Goal: Task Accomplishment & Management: Manage account settings

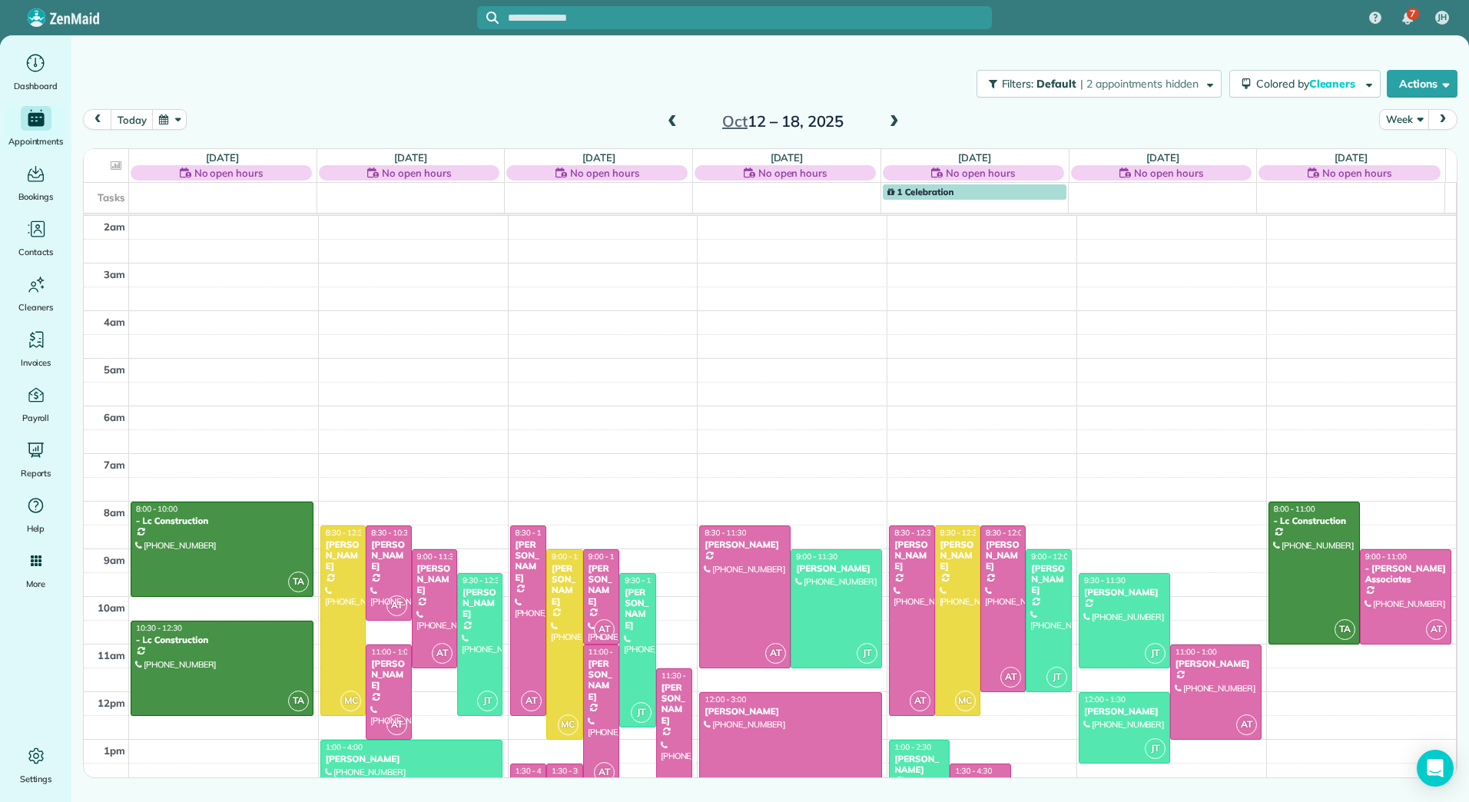
scroll to position [224, 0]
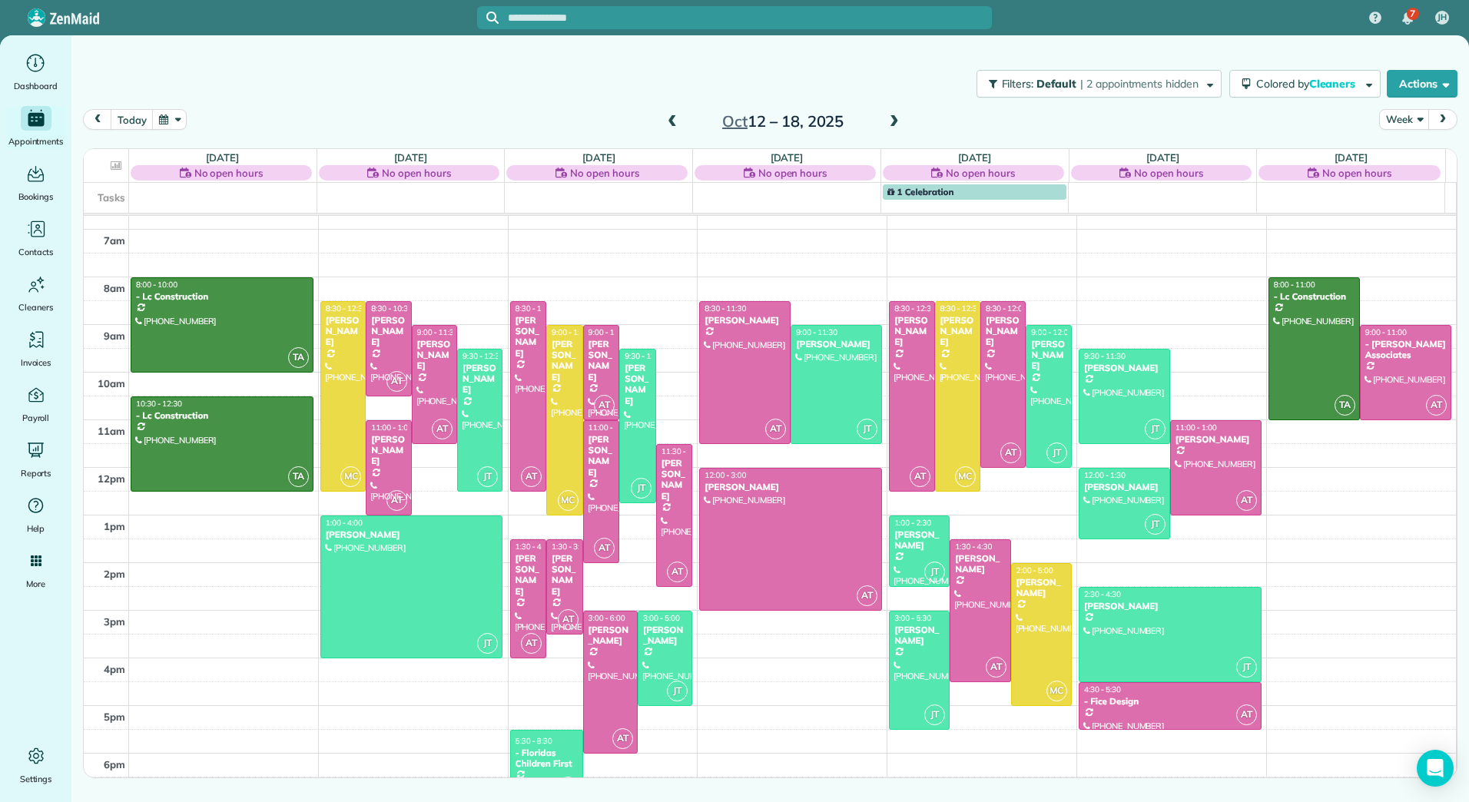
click at [671, 119] on span at bounding box center [672, 122] width 17 height 14
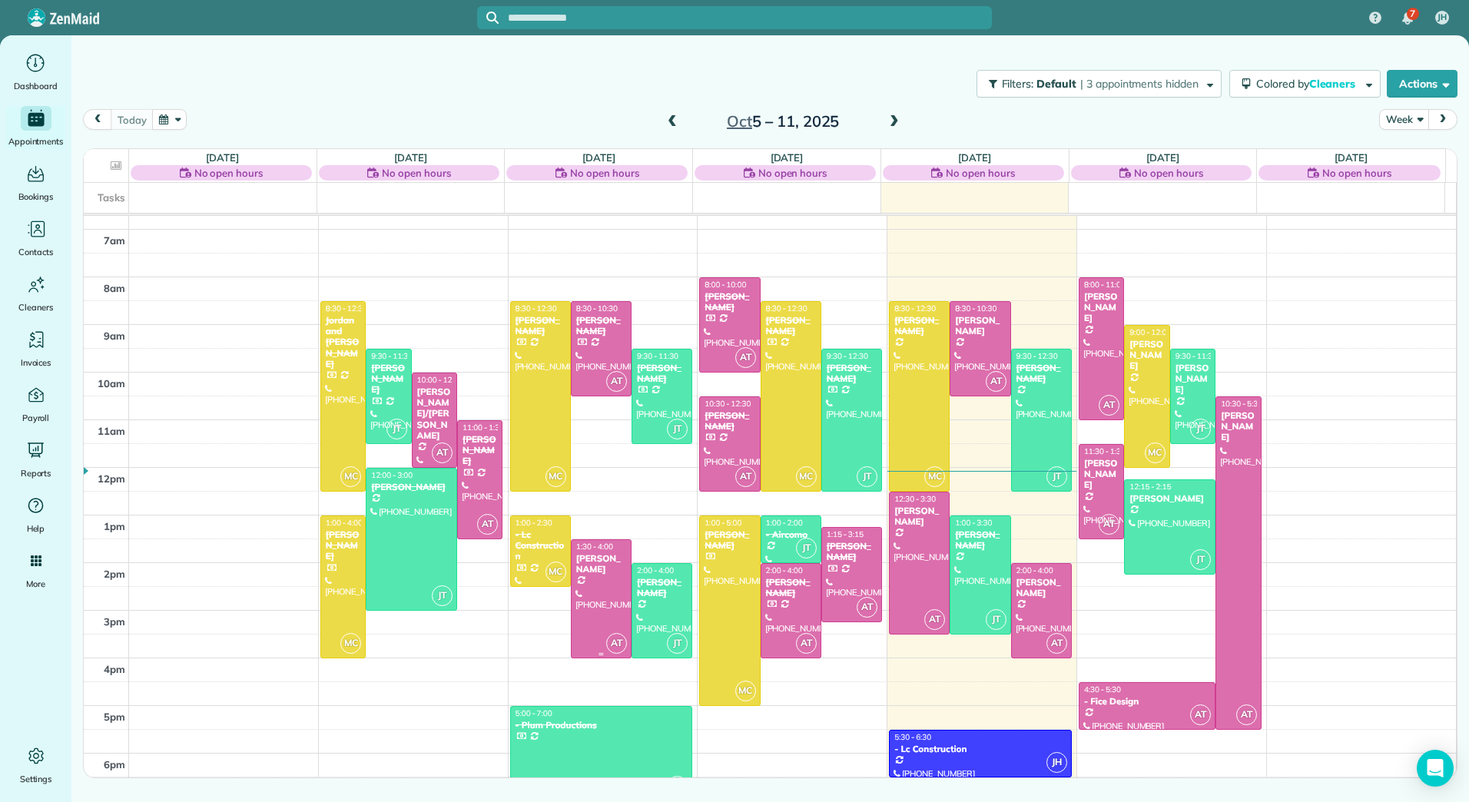
click at [607, 579] on div at bounding box center [601, 599] width 59 height 118
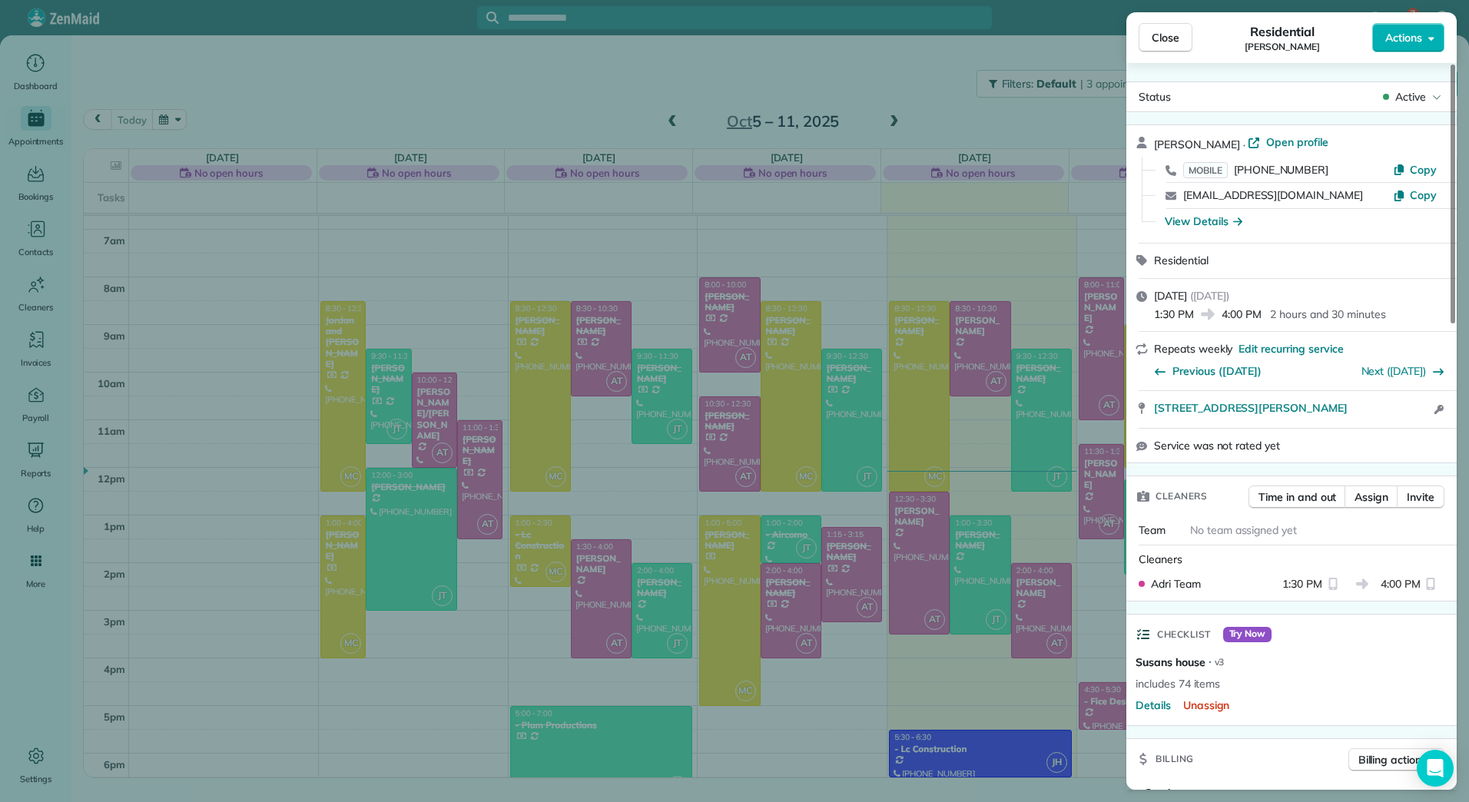
click at [1435, 31] on button "Actions" at bounding box center [1409, 37] width 72 height 29
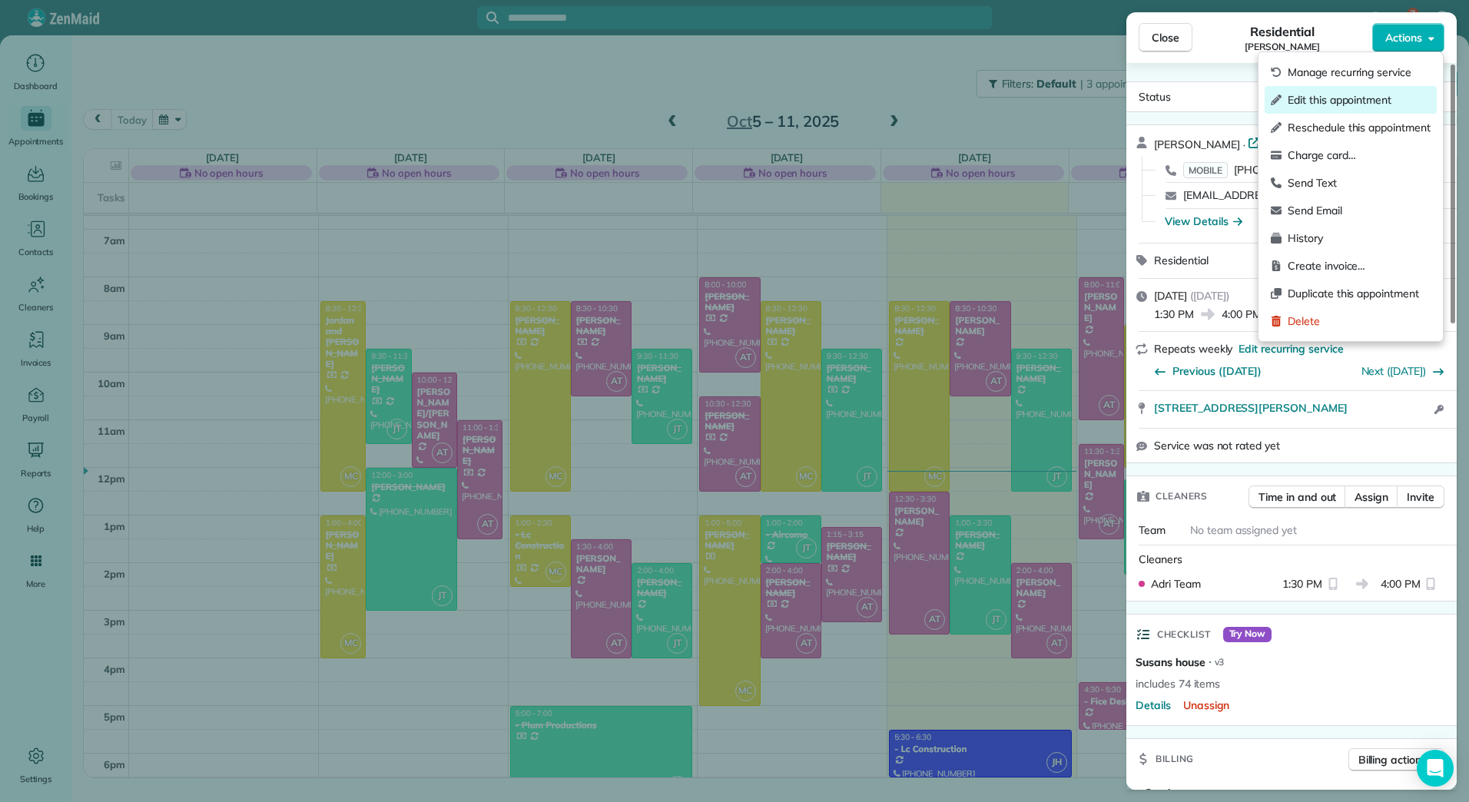
click at [1365, 94] on span "Edit this appointment" at bounding box center [1359, 99] width 143 height 15
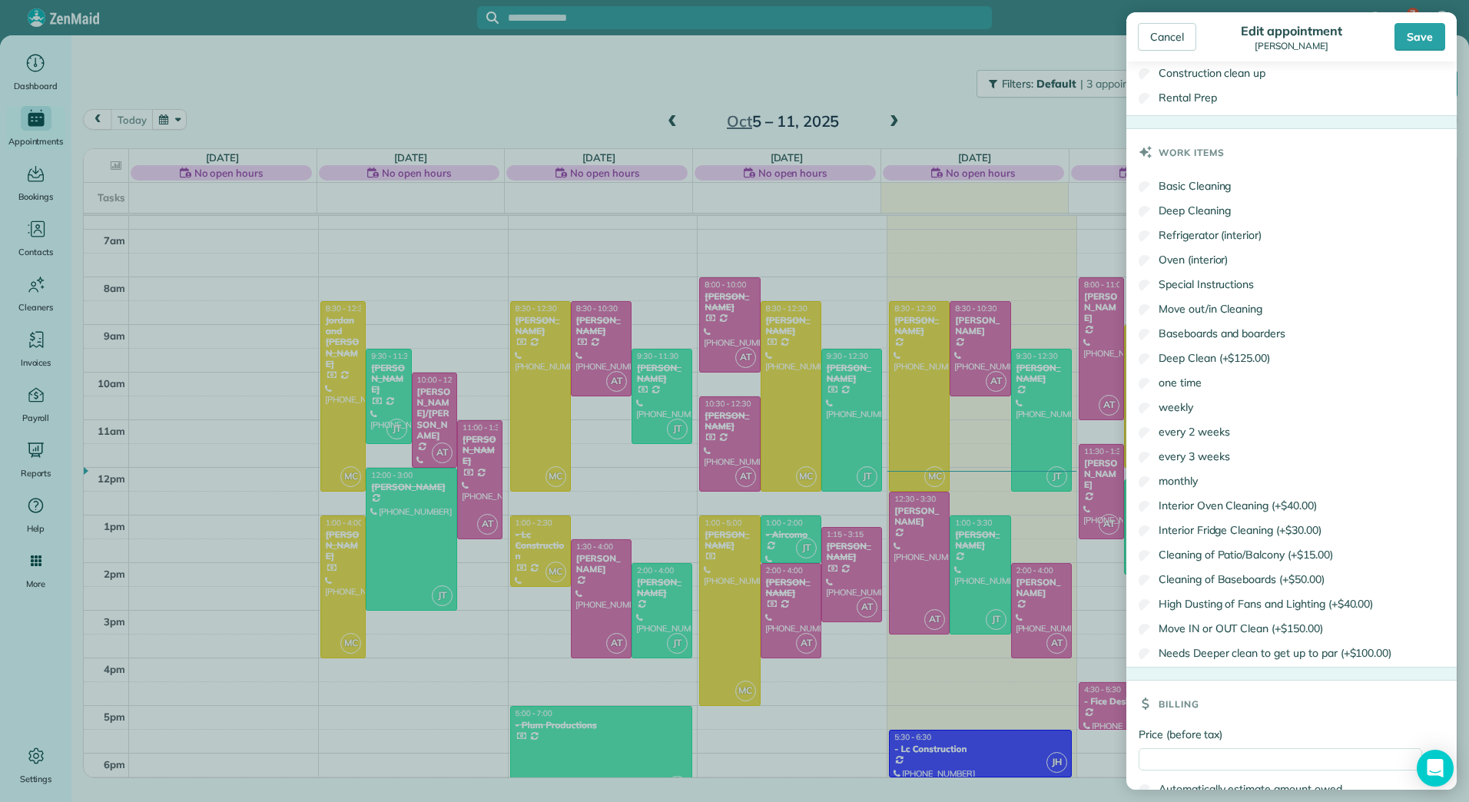
scroll to position [716, 0]
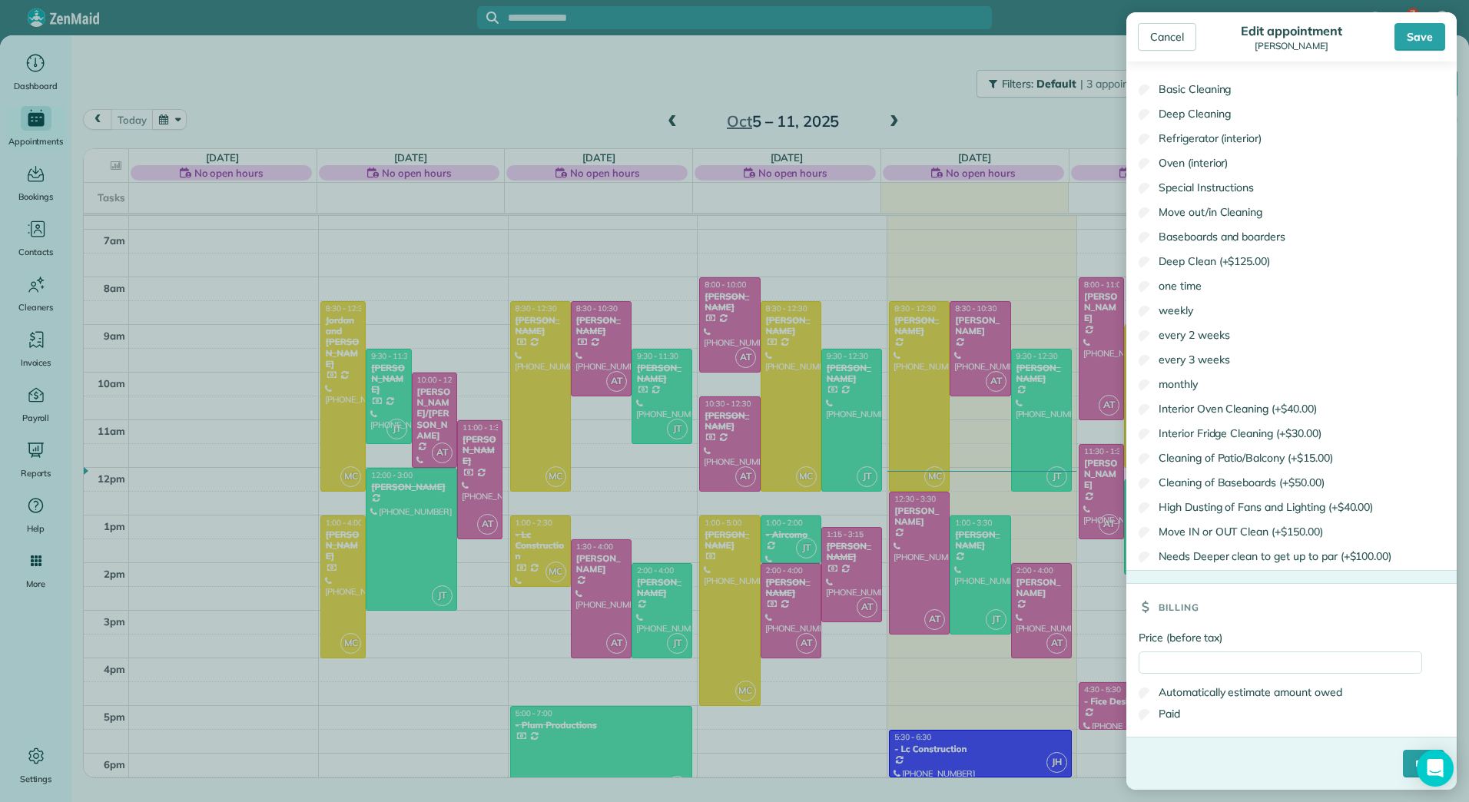
click at [1201, 675] on div "Price (before tax) Automatically estimate amount owed Paid" at bounding box center [1292, 683] width 330 height 107
click at [1200, 665] on input "Price (before tax)" at bounding box center [1281, 663] width 284 height 22
type input "******"
click at [1165, 719] on label "Paid" at bounding box center [1160, 713] width 42 height 15
click at [1403, 759] on input "****" at bounding box center [1424, 764] width 42 height 28
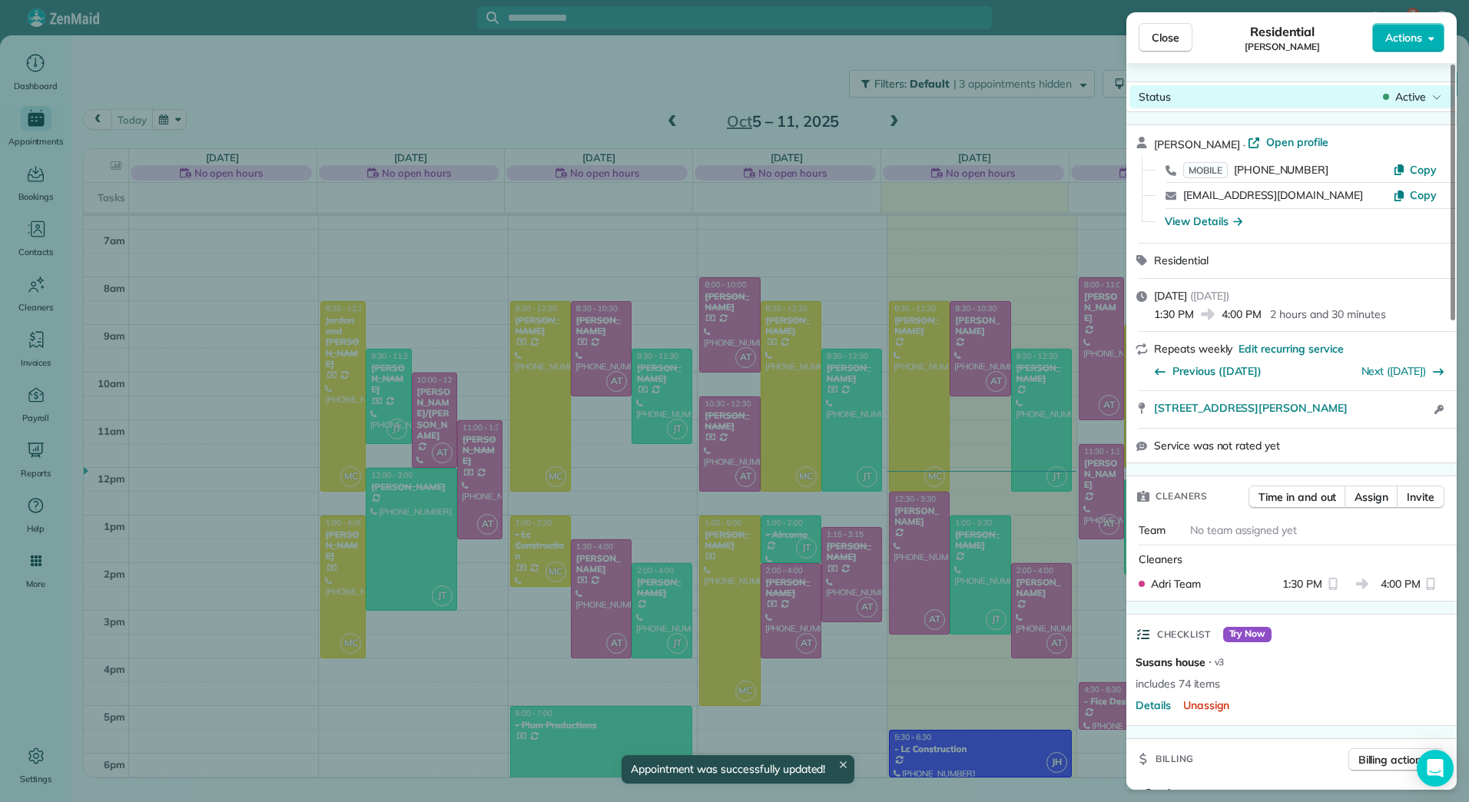
click at [1411, 101] on span "Active" at bounding box center [1411, 96] width 31 height 15
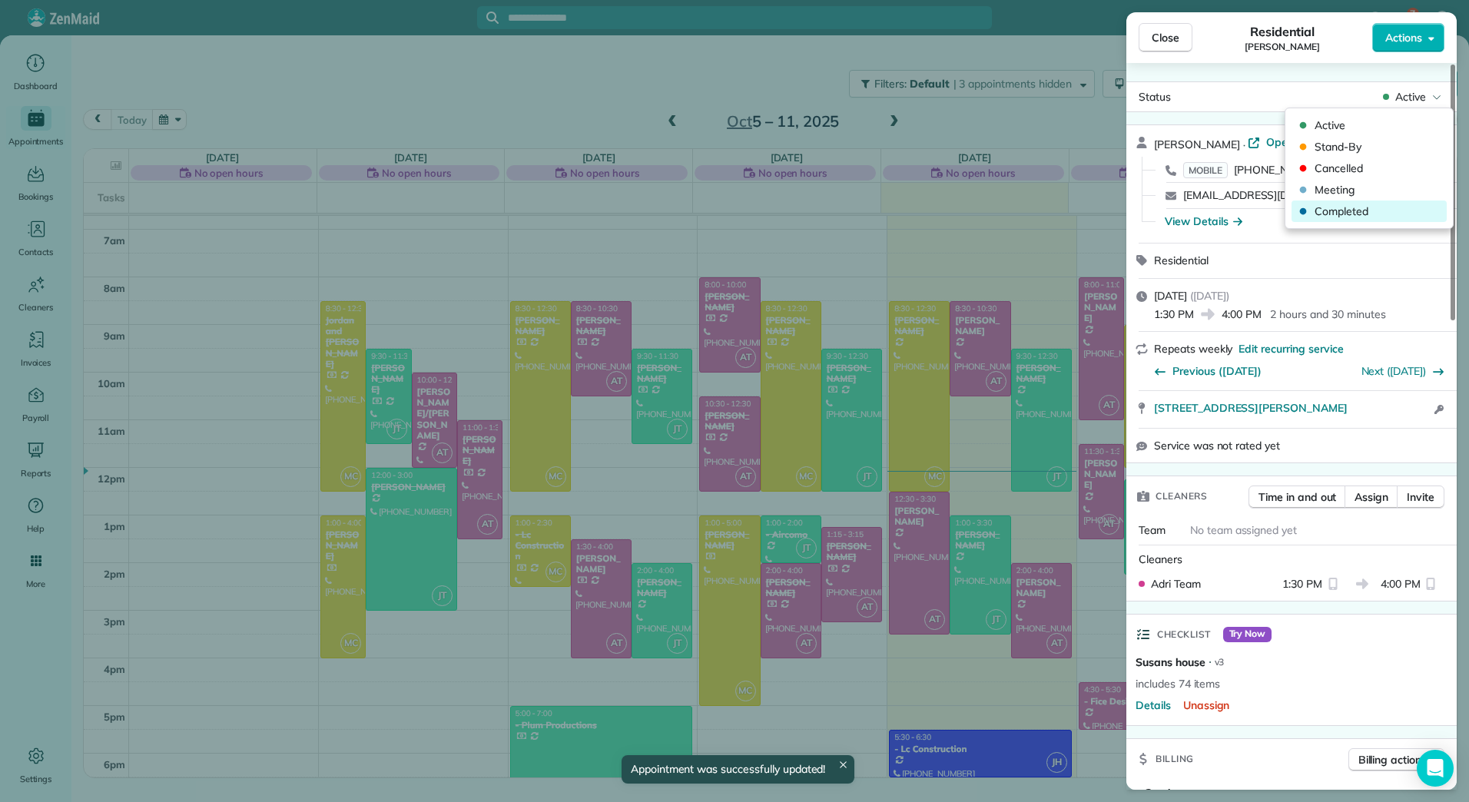
click at [1334, 215] on span "Completed" at bounding box center [1379, 211] width 129 height 15
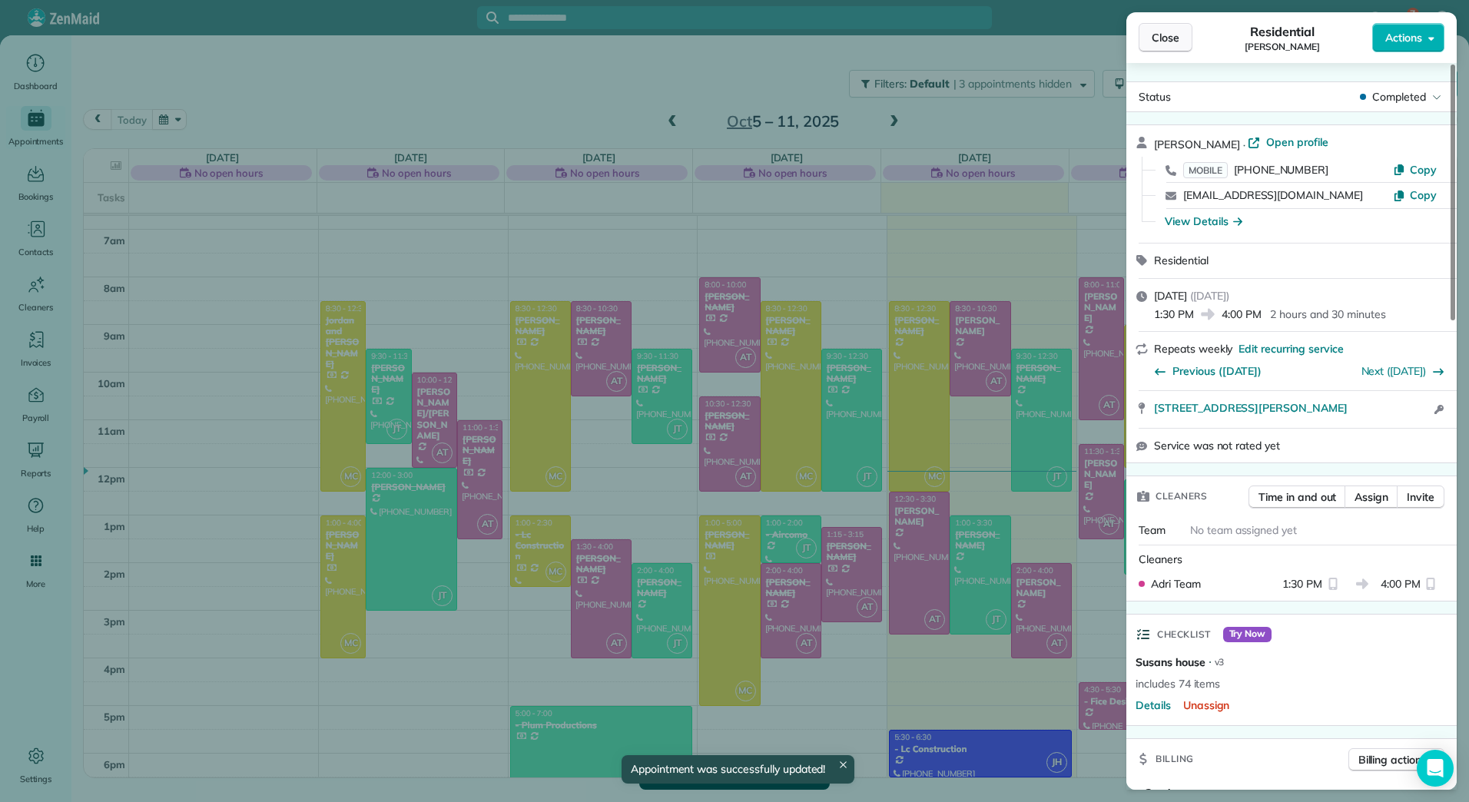
click at [1159, 36] on span "Close" at bounding box center [1166, 37] width 28 height 15
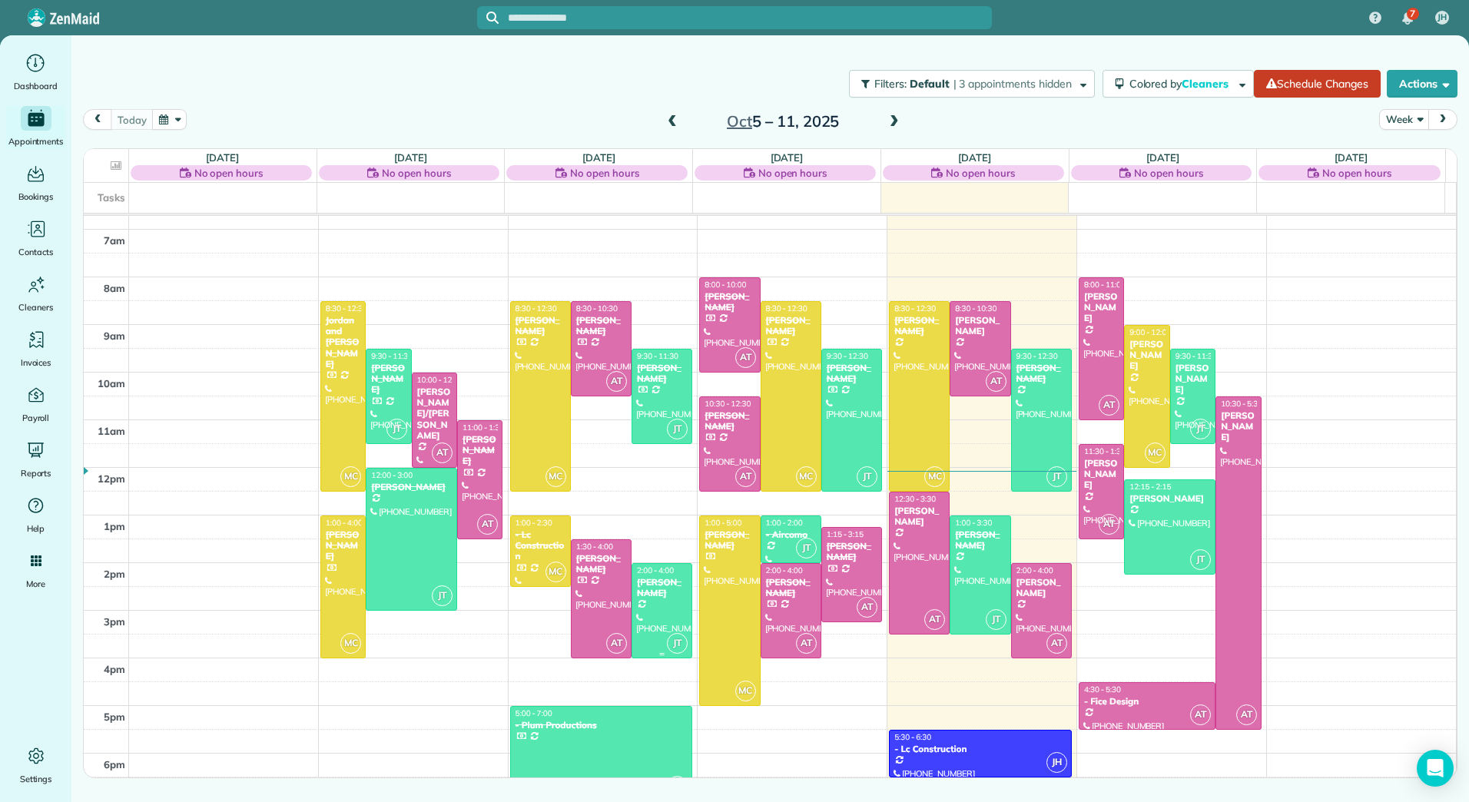
click at [649, 601] on div at bounding box center [662, 611] width 59 height 94
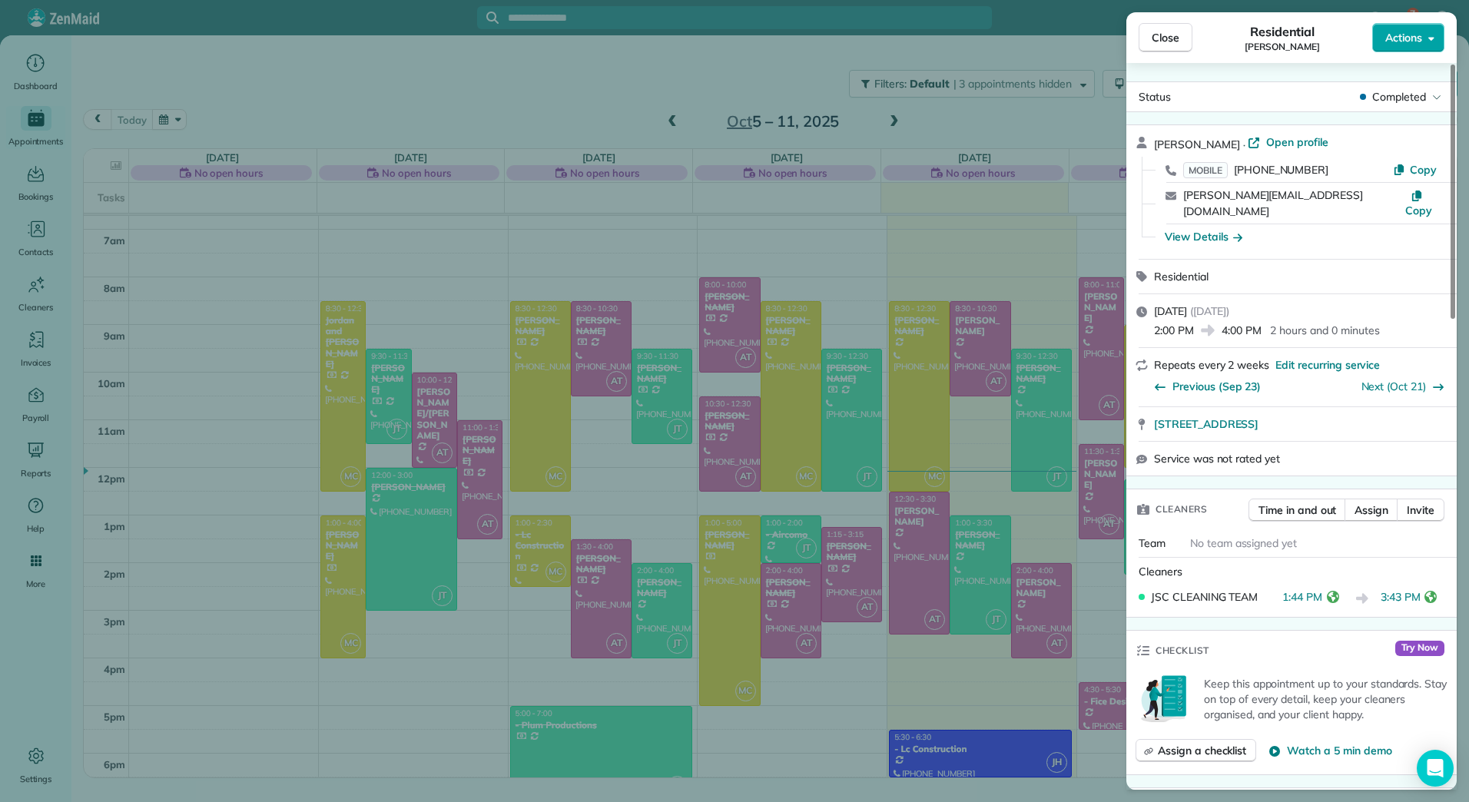
click at [1437, 31] on button "Actions" at bounding box center [1409, 37] width 72 height 29
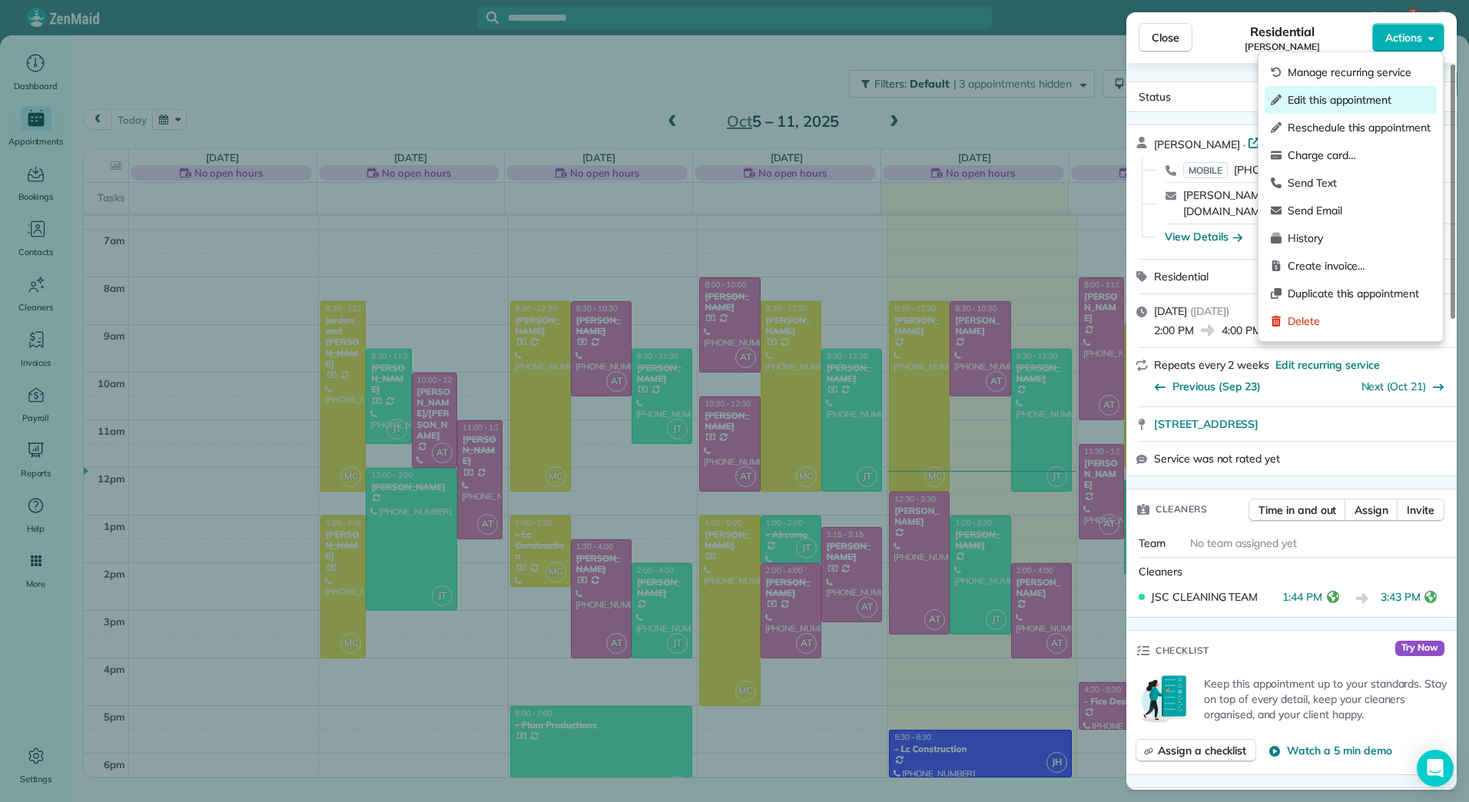
click at [1330, 101] on span "Edit this appointment" at bounding box center [1359, 99] width 143 height 15
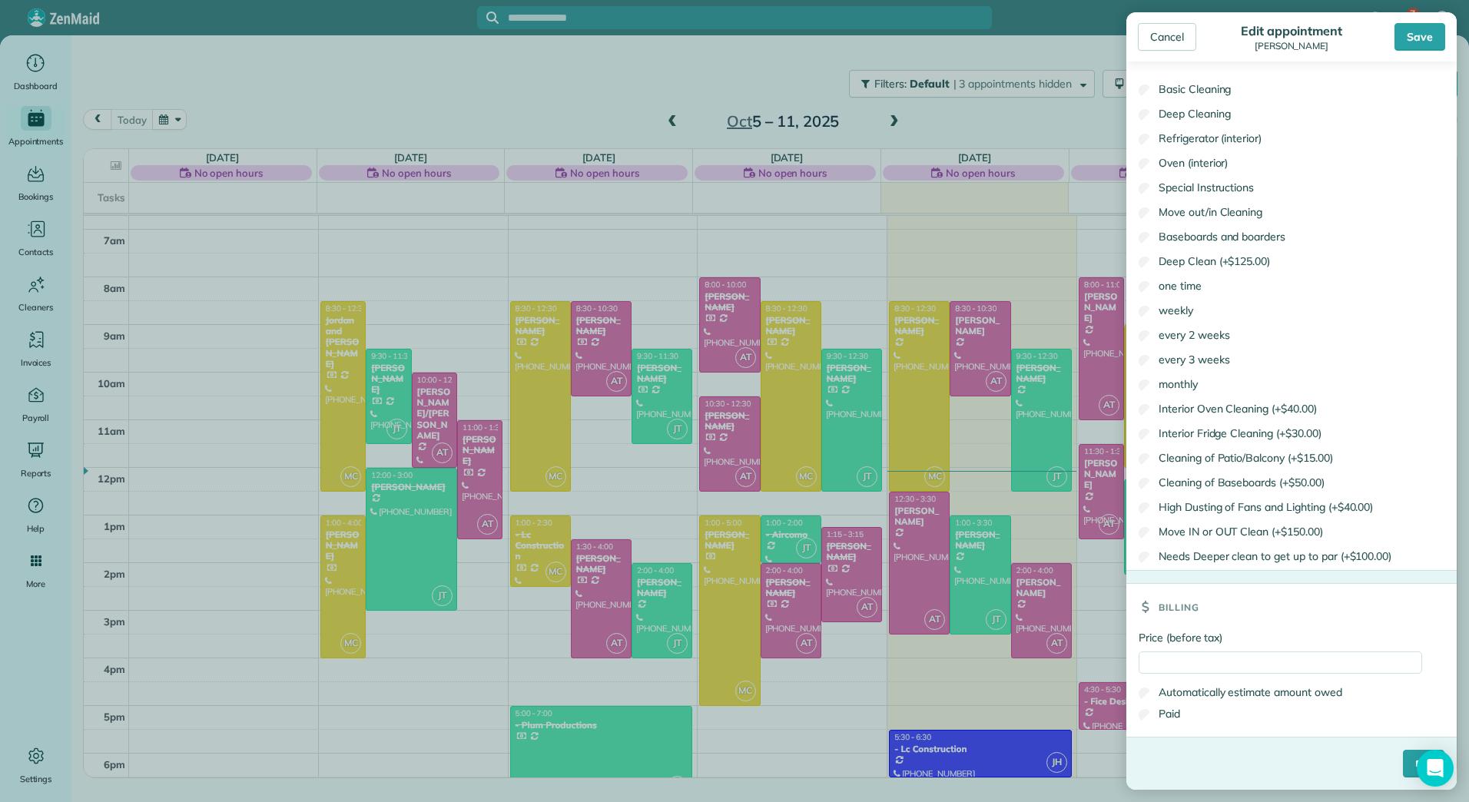
scroll to position [825, 0]
click at [1241, 663] on input "Price (before tax)" at bounding box center [1281, 663] width 284 height 22
type input "******"
click at [1184, 719] on div "Paid" at bounding box center [1281, 714] width 284 height 22
click at [1170, 716] on label "Paid" at bounding box center [1160, 713] width 42 height 15
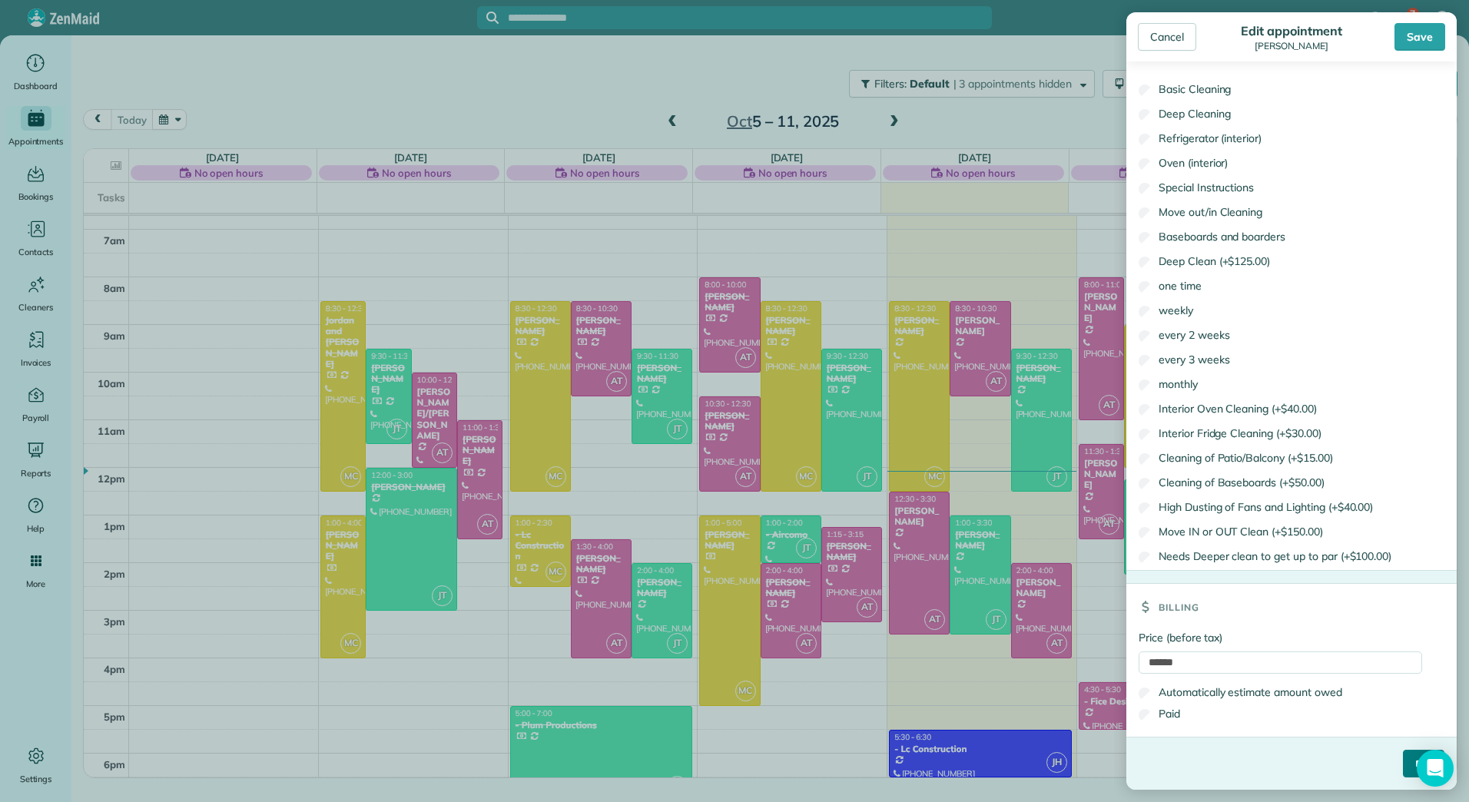
click at [1403, 764] on input "****" at bounding box center [1424, 764] width 42 height 28
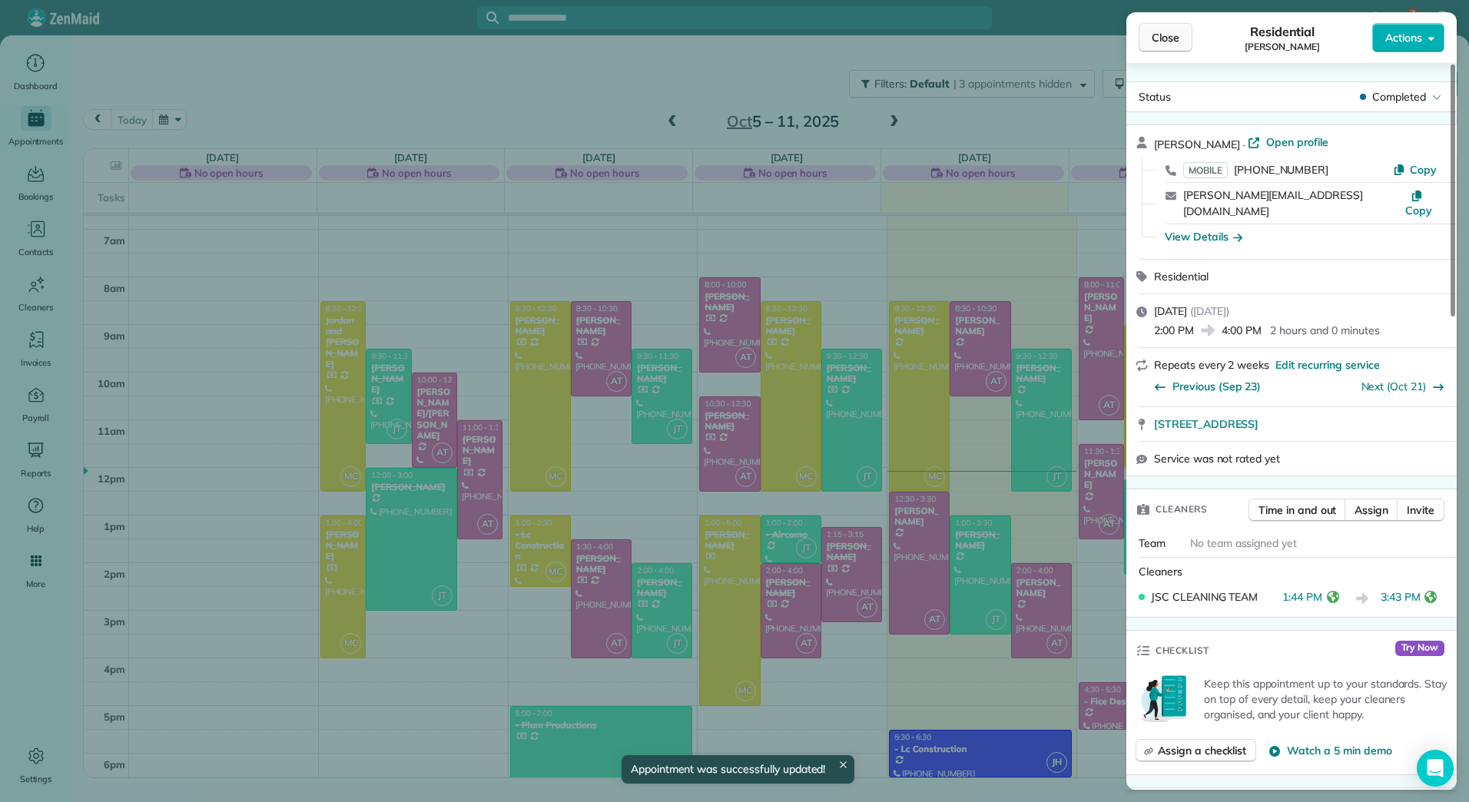
click at [1161, 32] on span "Close" at bounding box center [1166, 37] width 28 height 15
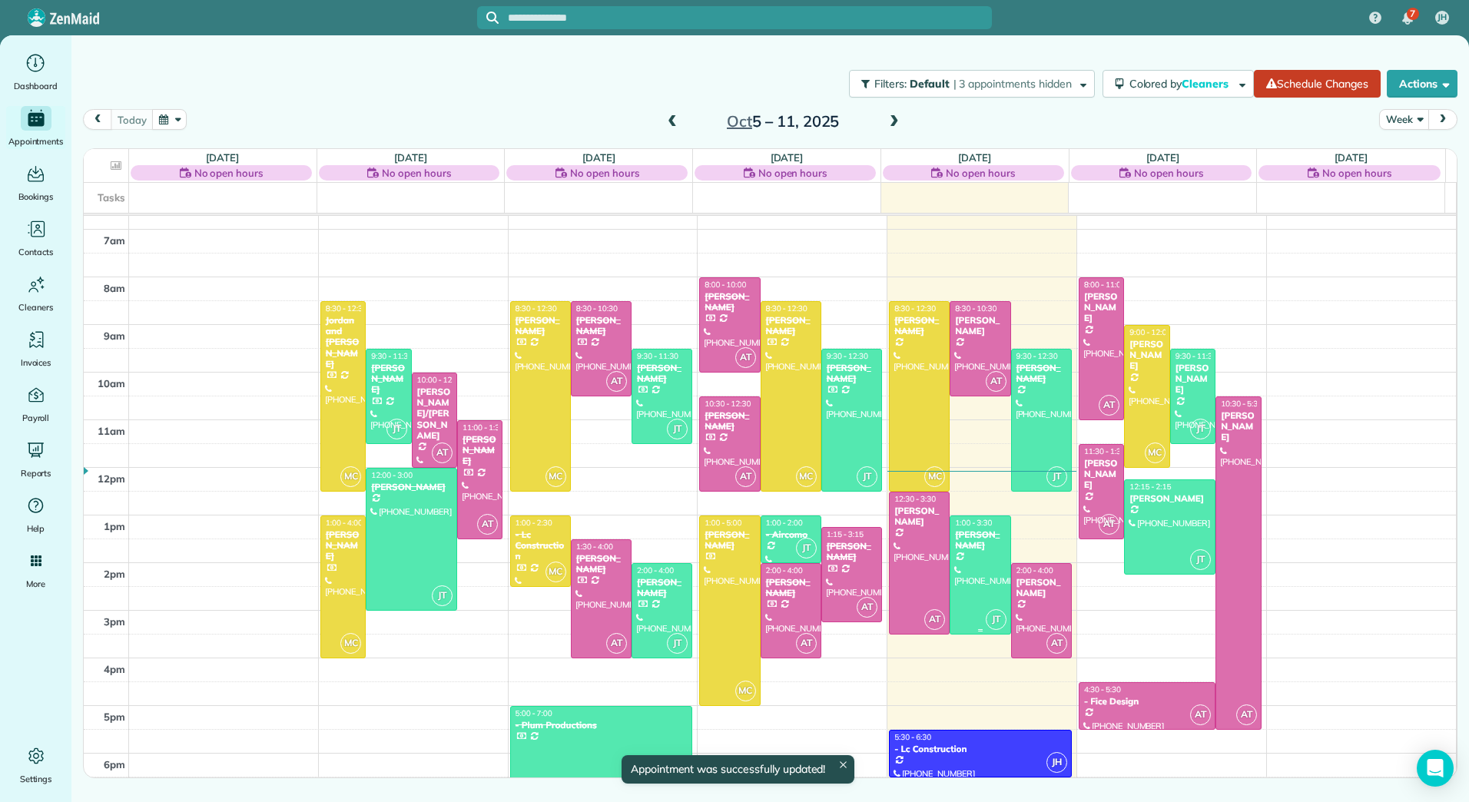
click at [983, 569] on div at bounding box center [980, 575] width 59 height 118
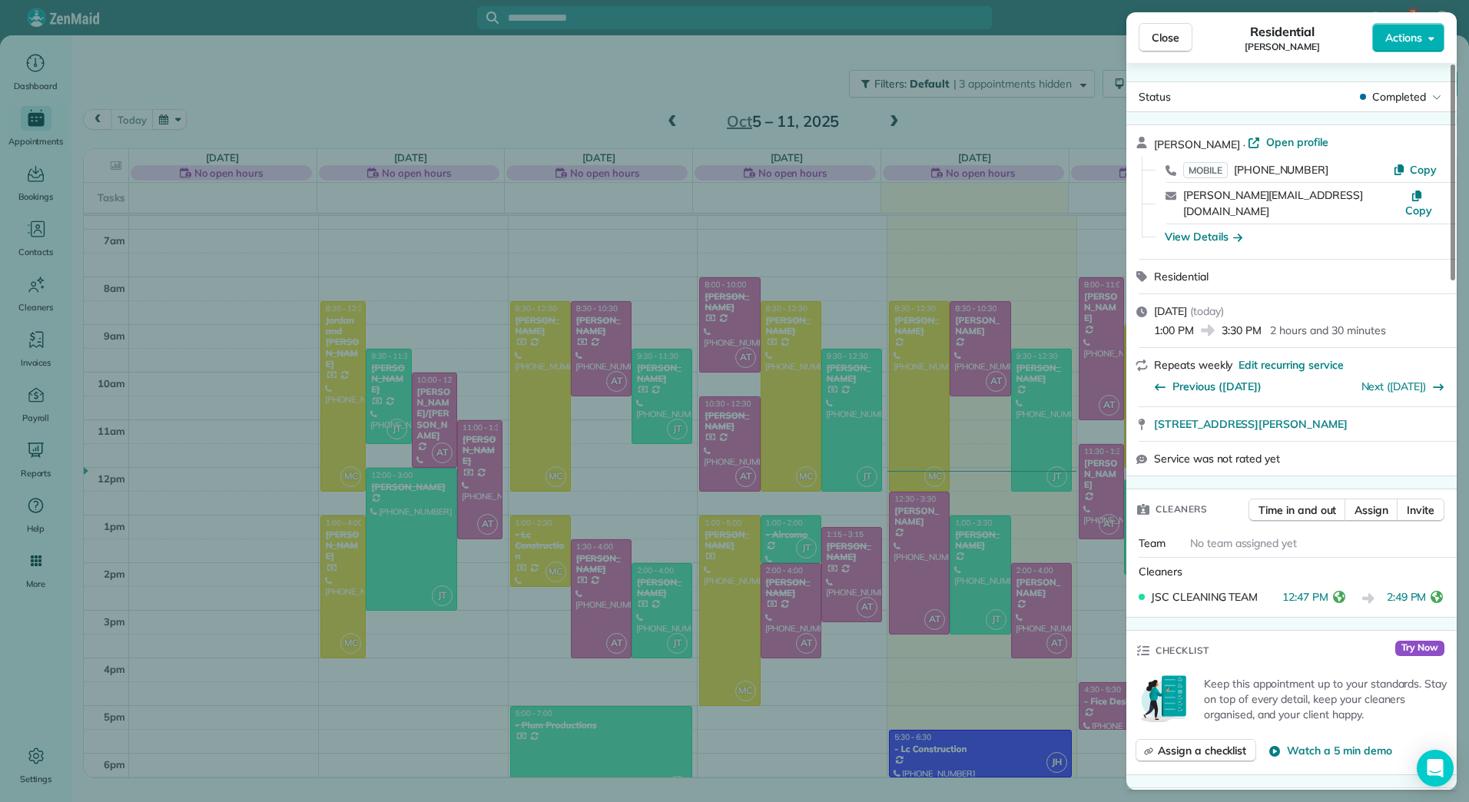
click at [1031, 393] on div "Close Residential [PERSON_NAME] Actions Status Completed [PERSON_NAME] · Open p…" at bounding box center [734, 401] width 1469 height 802
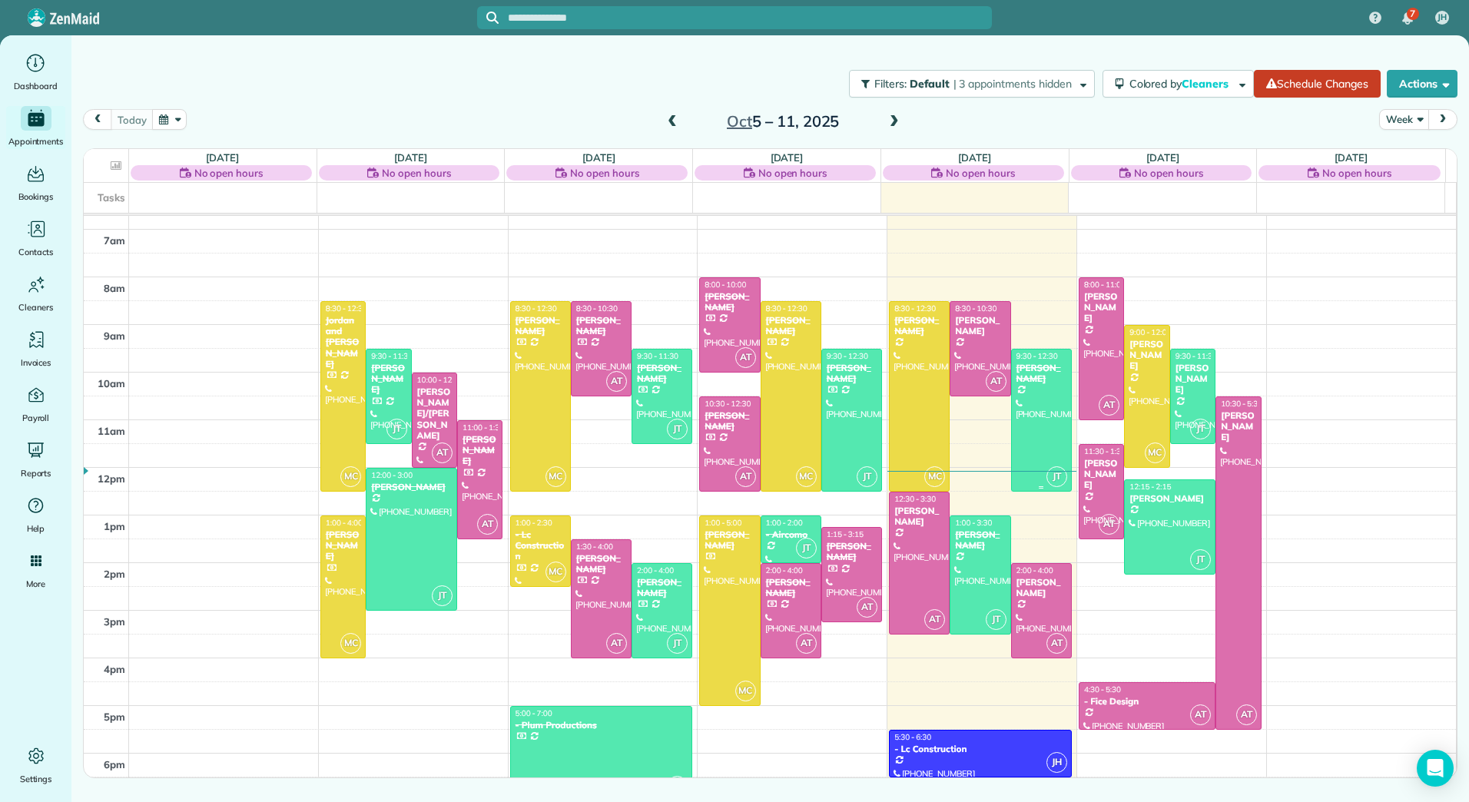
click at [1031, 393] on div at bounding box center [1041, 420] width 59 height 141
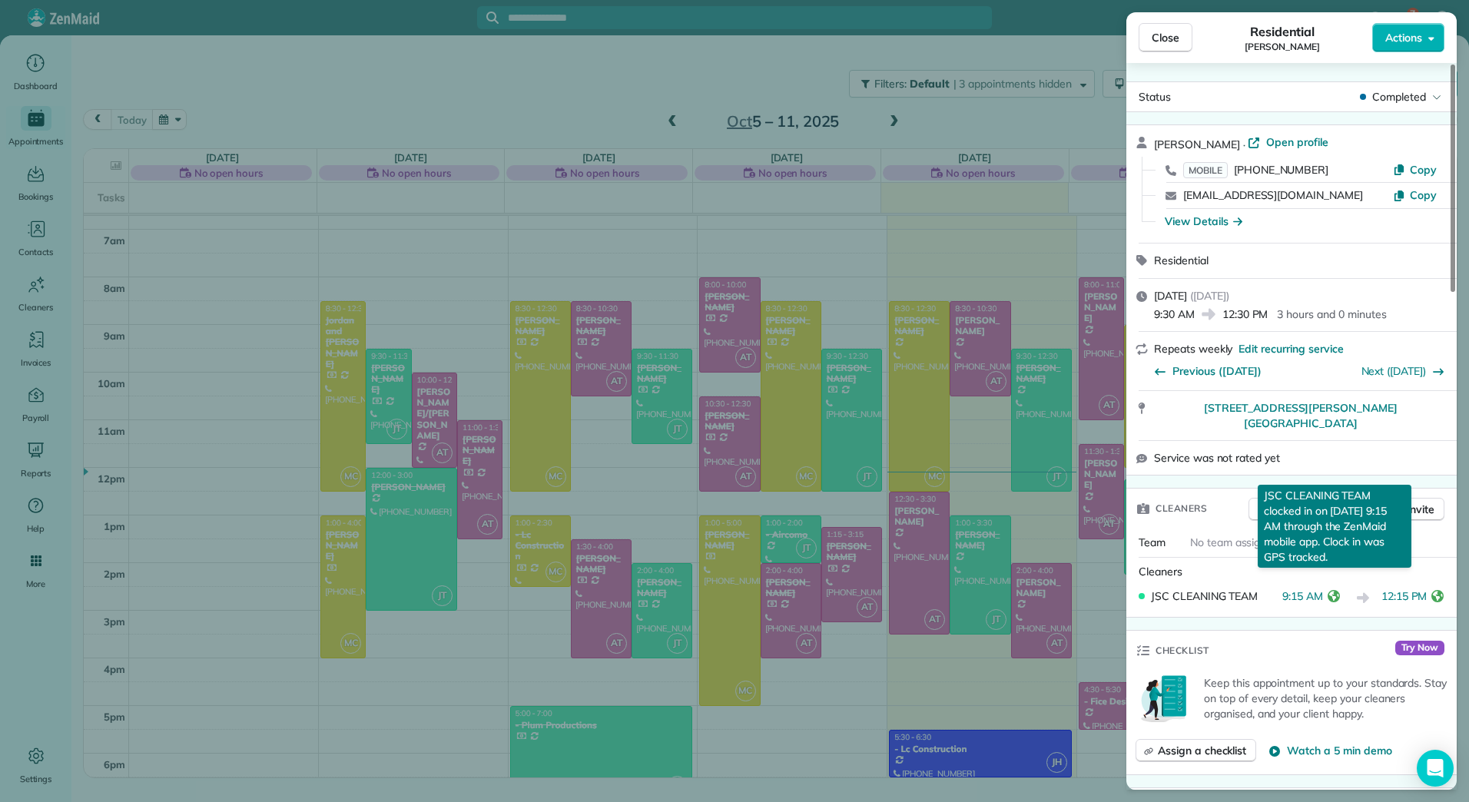
click at [1330, 590] on icon "reset" at bounding box center [1334, 596] width 12 height 12
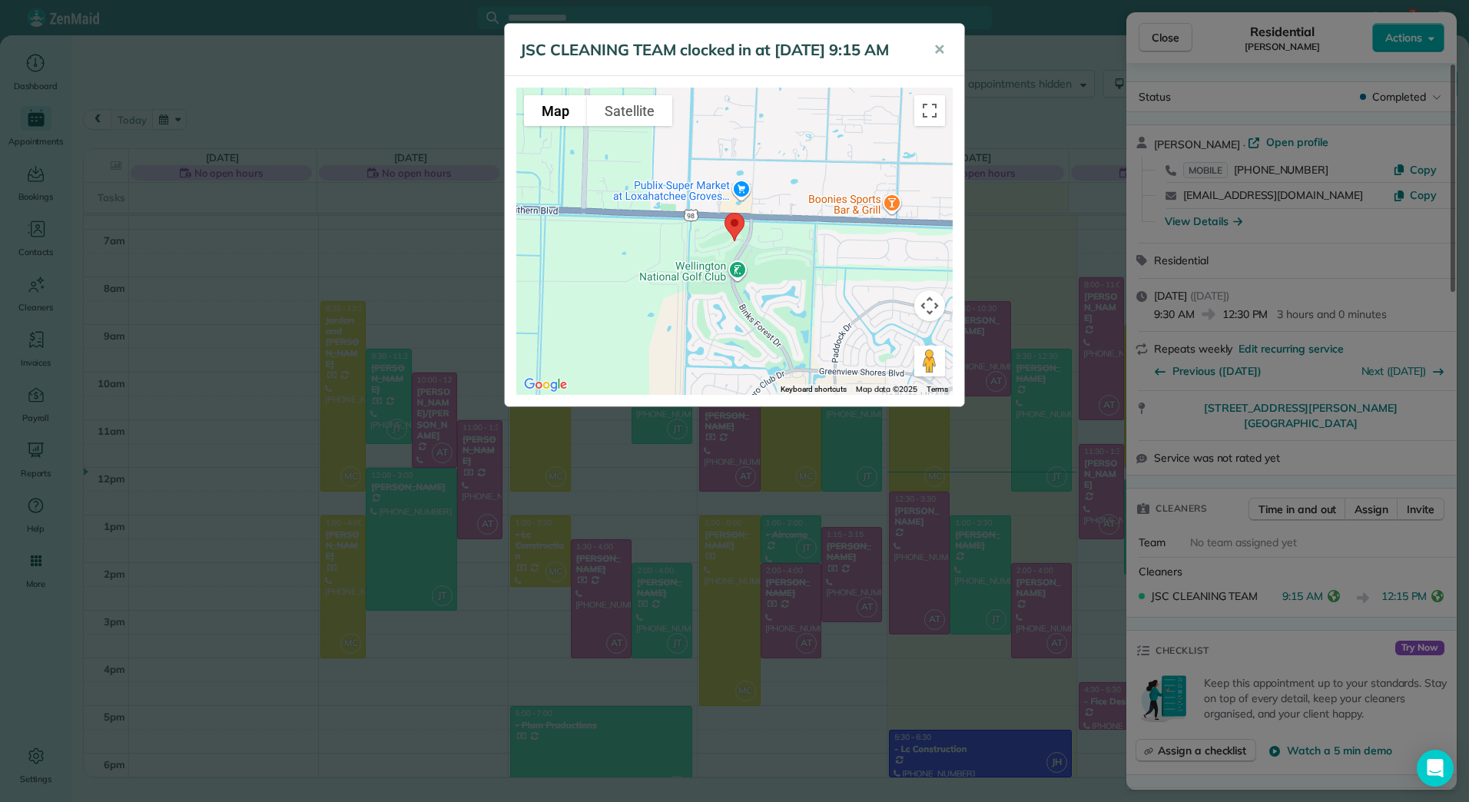
click at [1443, 582] on div "JSC CLEANING TEAM clocked in at [DATE] 9:15 AM ✕ To navigate the map with touch…" at bounding box center [734, 401] width 1469 height 802
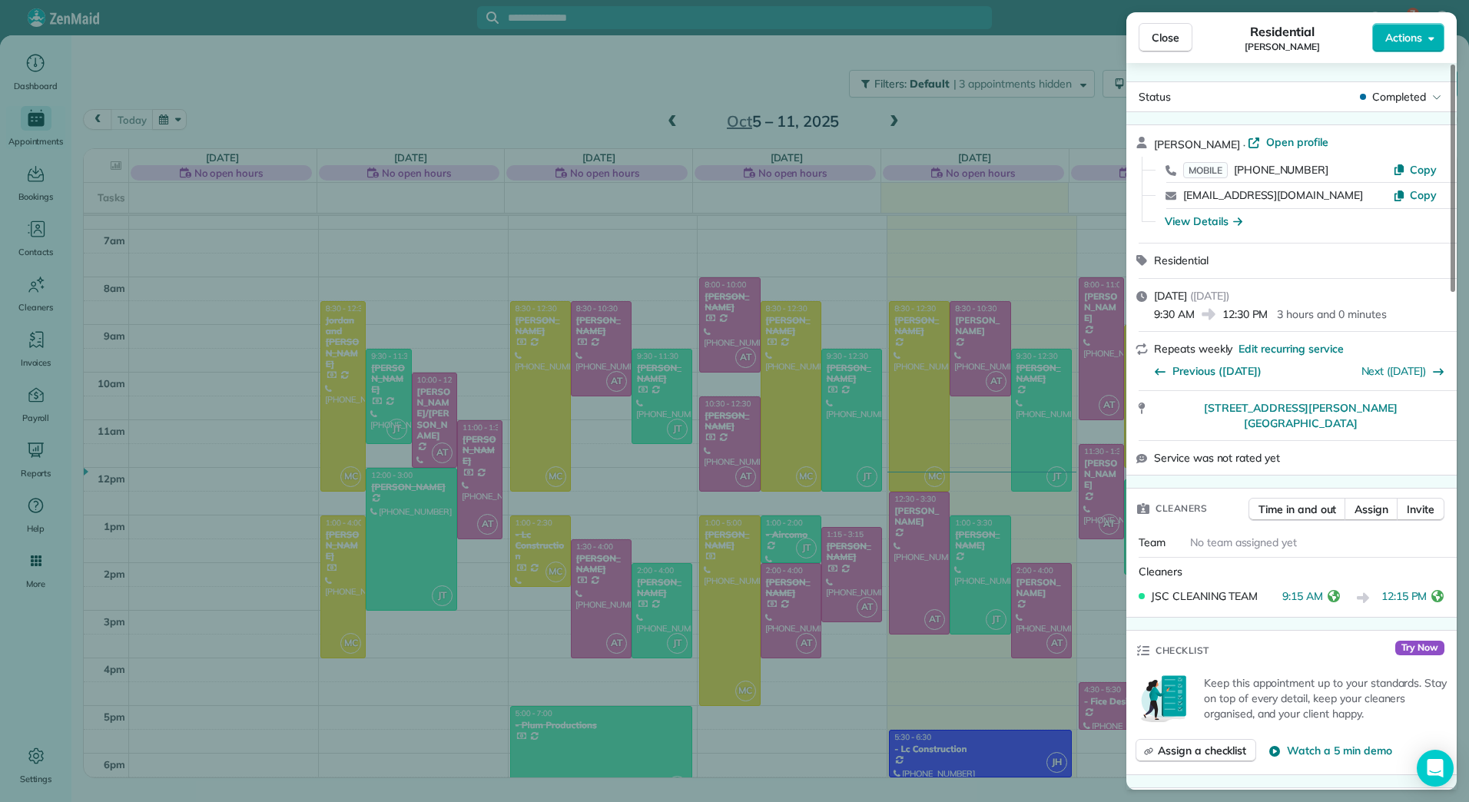
click at [1443, 590] on icon "reset" at bounding box center [1438, 596] width 12 height 12
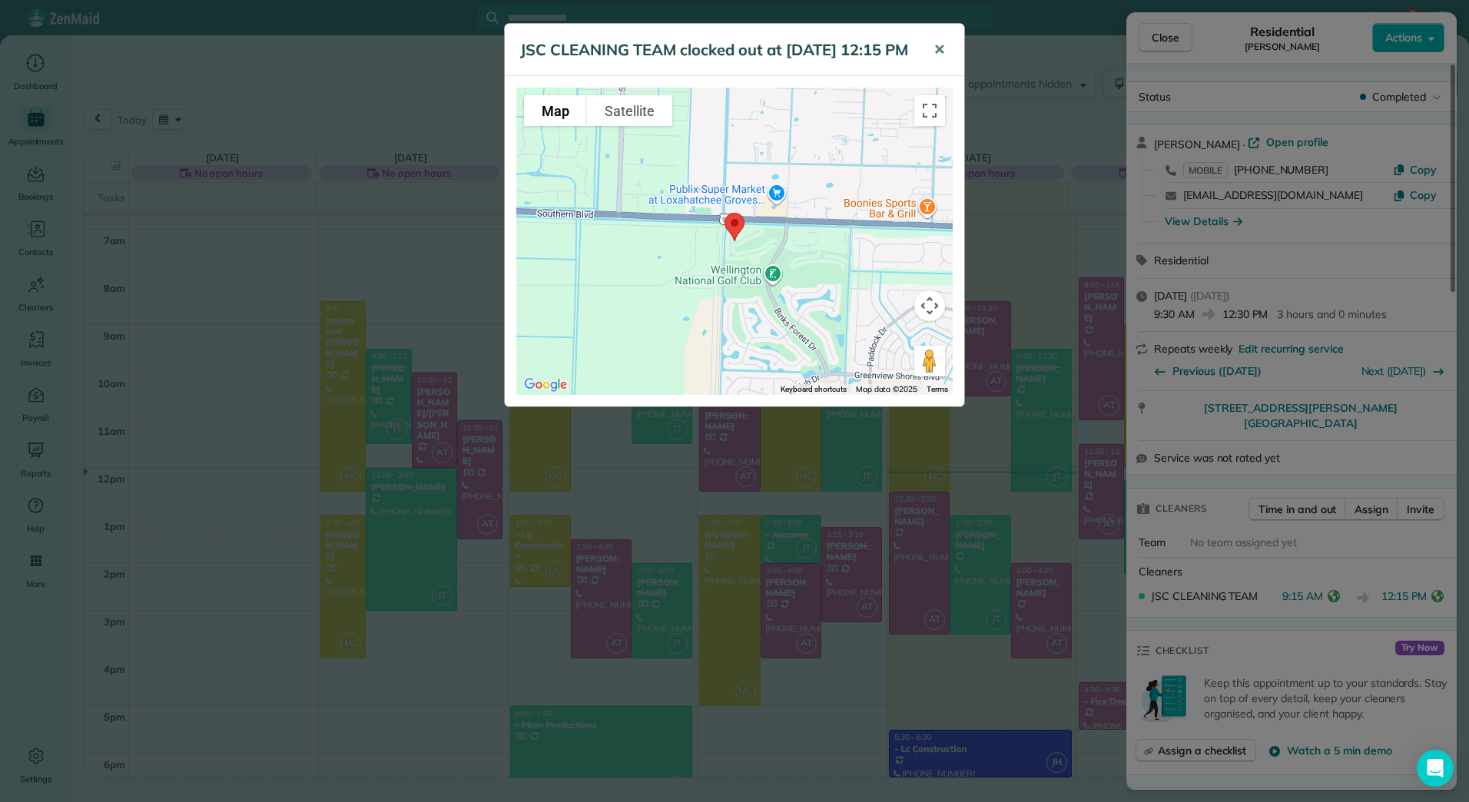
click at [940, 48] on span "✕" at bounding box center [940, 50] width 12 height 18
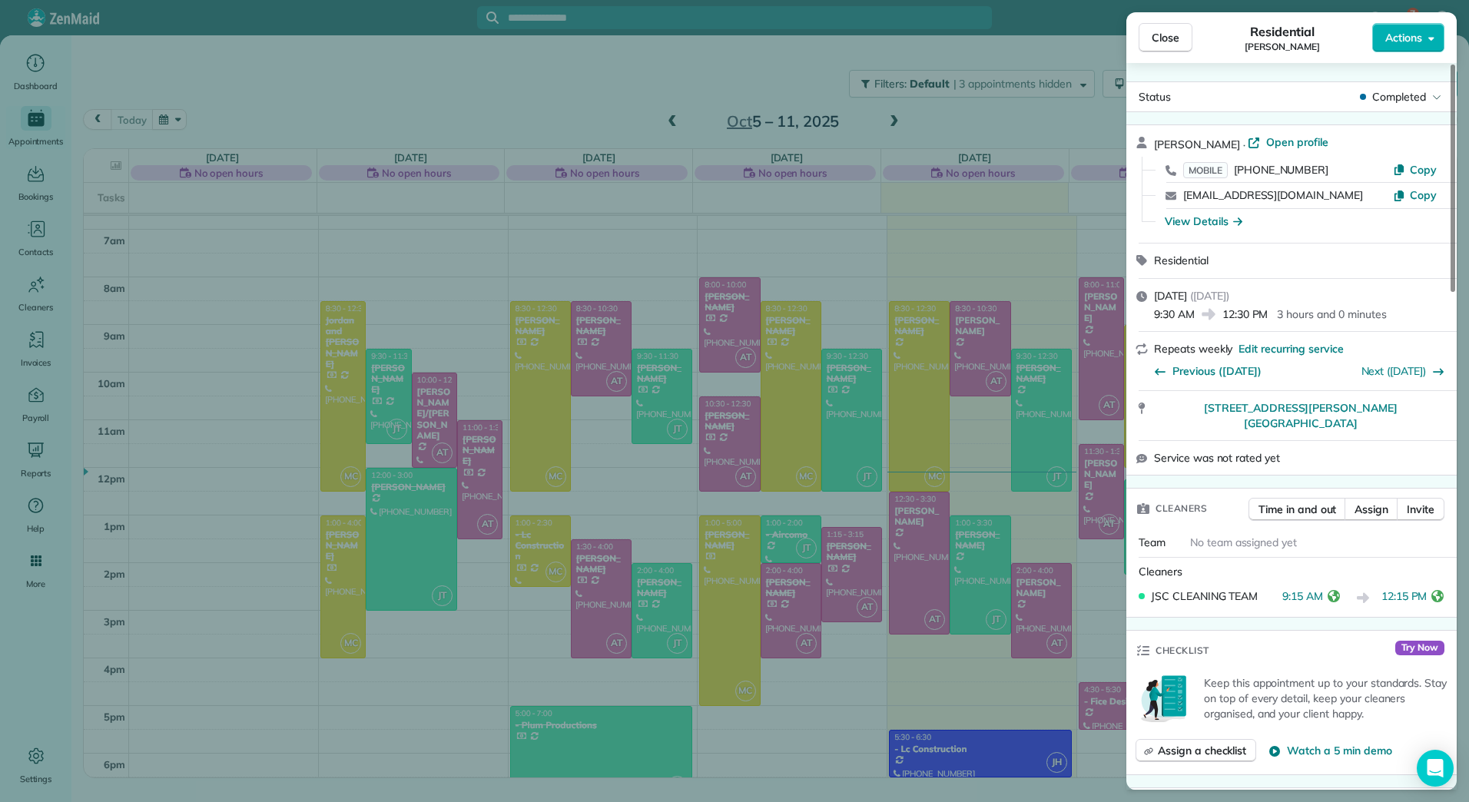
click at [1173, 22] on div "Close Residential [PERSON_NAME] Actions" at bounding box center [1292, 37] width 330 height 51
click at [1177, 42] on span "Close" at bounding box center [1166, 37] width 28 height 15
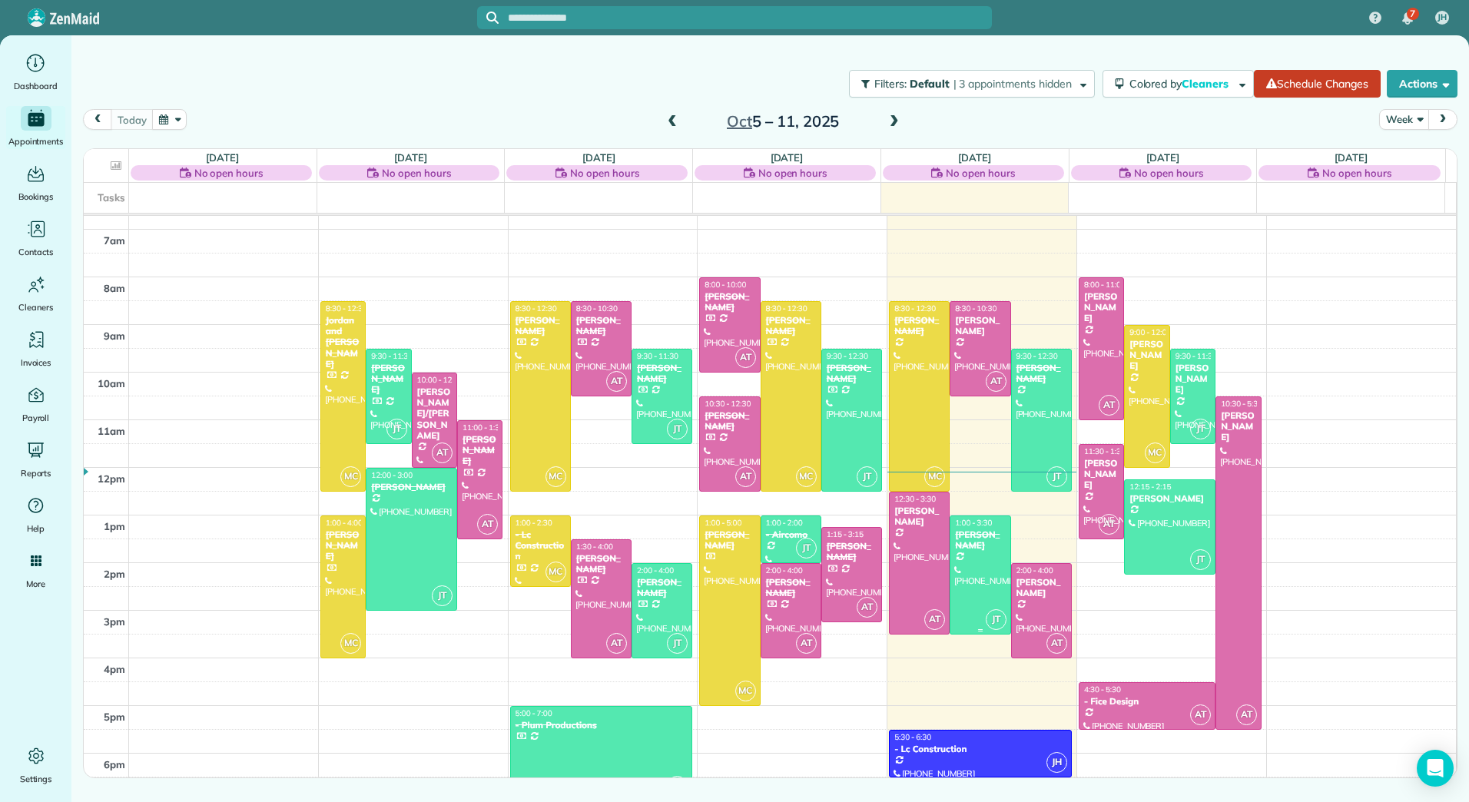
click at [962, 554] on div at bounding box center [980, 575] width 59 height 118
